Goal: Task Accomplishment & Management: Manage account settings

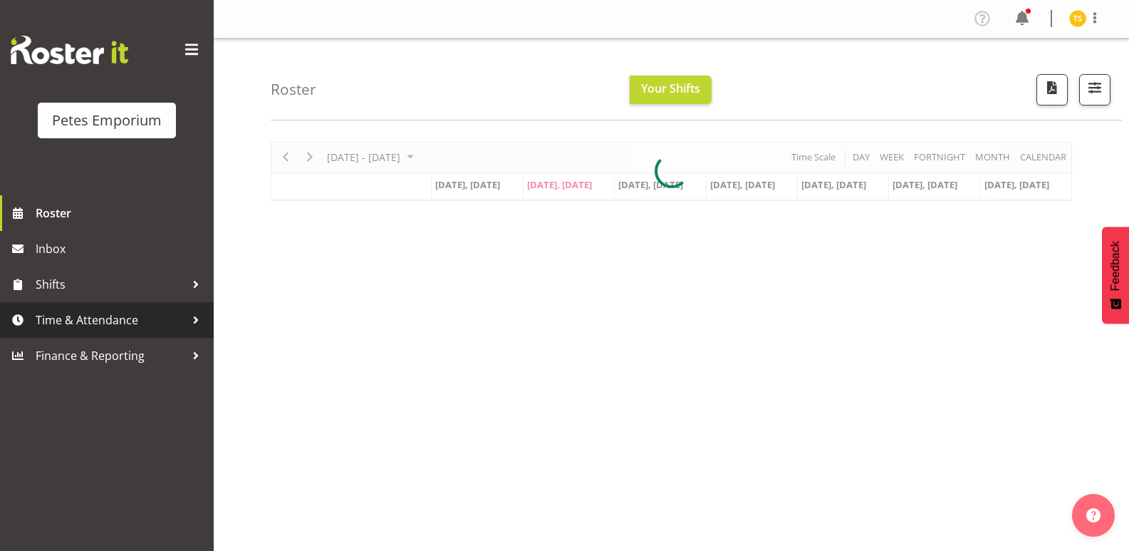
click at [115, 316] on span "Time & Attendance" at bounding box center [111, 319] width 150 height 21
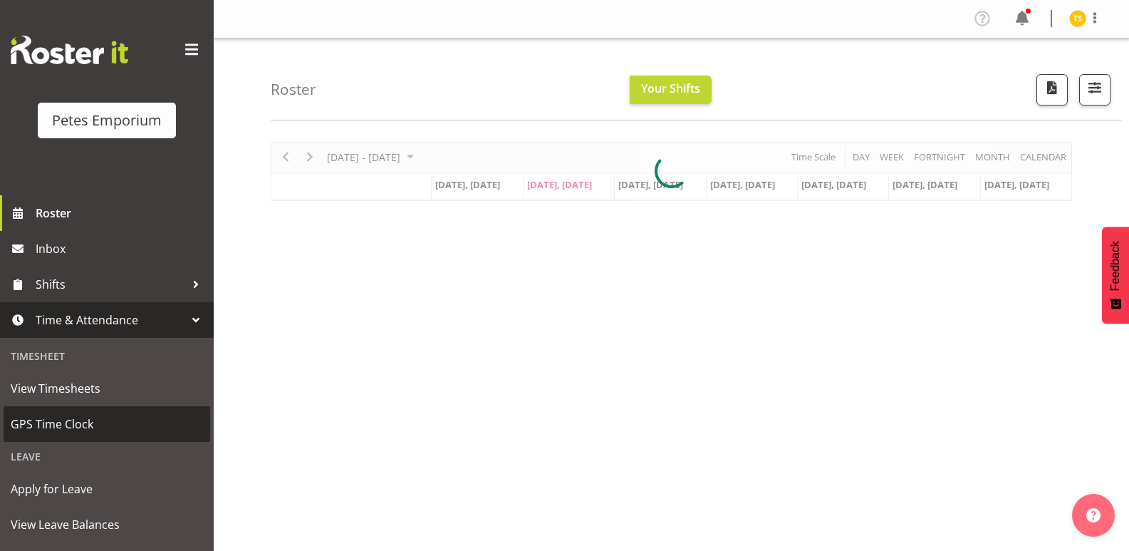
click at [95, 422] on span "GPS Time Clock" at bounding box center [107, 423] width 192 height 21
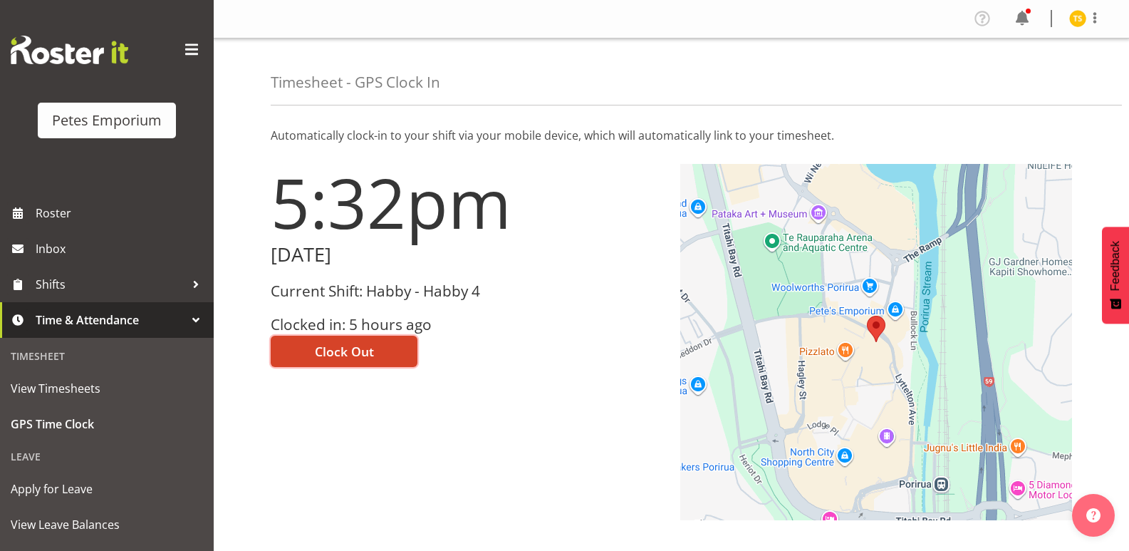
click at [345, 363] on button "Clock Out" at bounding box center [344, 350] width 147 height 31
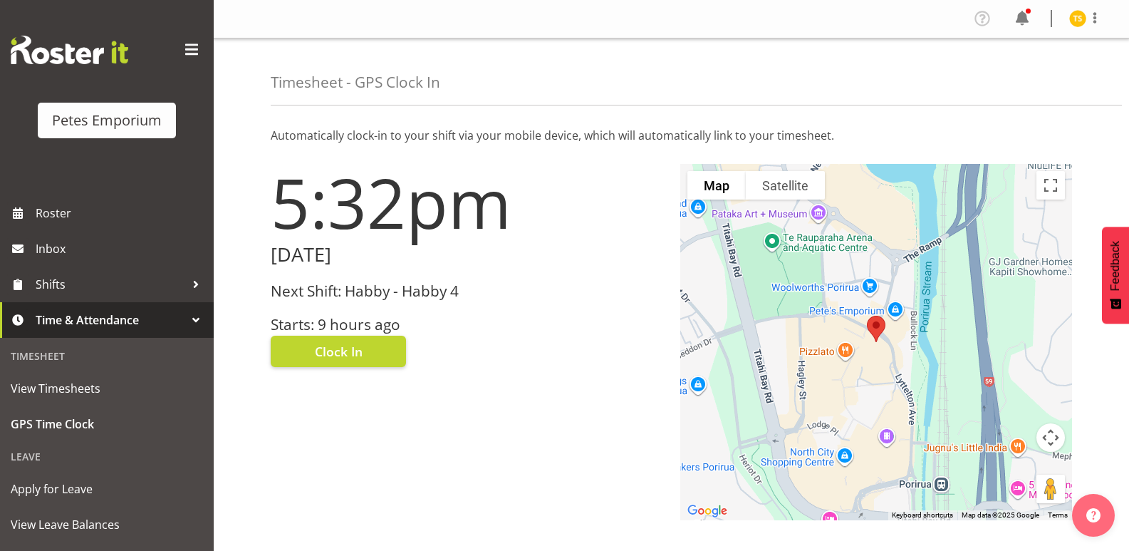
click at [1063, 26] on div "Profile Log Out" at bounding box center [1043, 19] width 144 height 24
click at [1066, 24] on div "Profile Log Out" at bounding box center [1043, 19] width 144 height 24
click at [1078, 20] on img at bounding box center [1077, 18] width 17 height 17
click at [1045, 77] on link "Log Out" at bounding box center [1035, 75] width 137 height 26
